Goal: Information Seeking & Learning: Stay updated

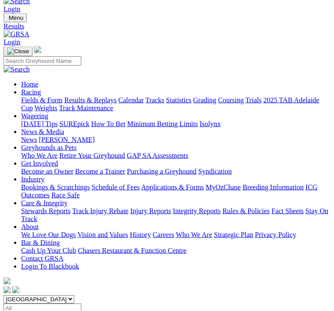
scroll to position [16, 0]
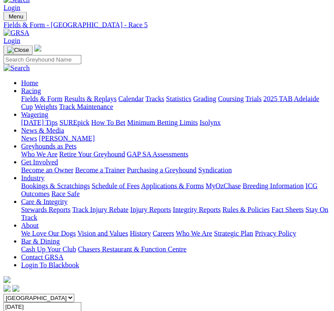
scroll to position [16, 0]
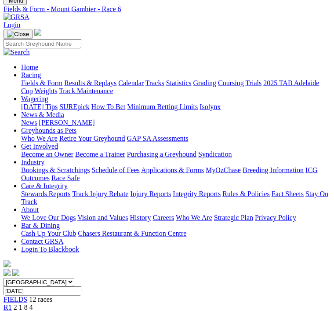
scroll to position [32, 0]
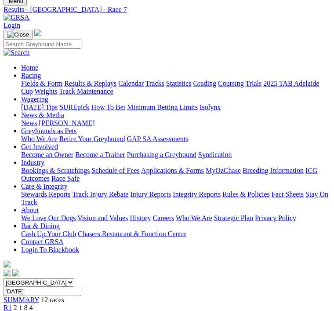
scroll to position [33, 0]
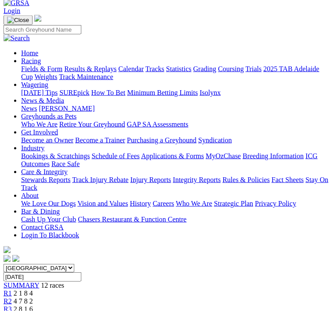
scroll to position [0, 68]
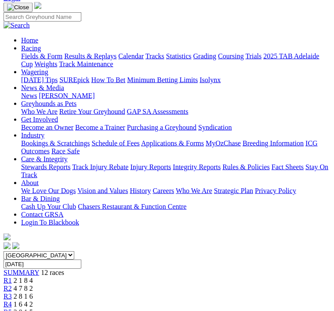
scroll to position [59, 0]
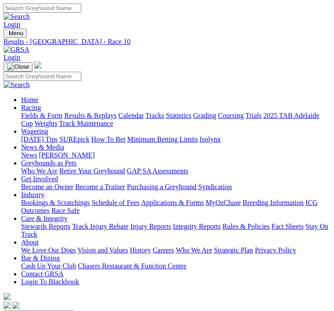
scroll to position [0, 69]
